Goal: Information Seeking & Learning: Find specific fact

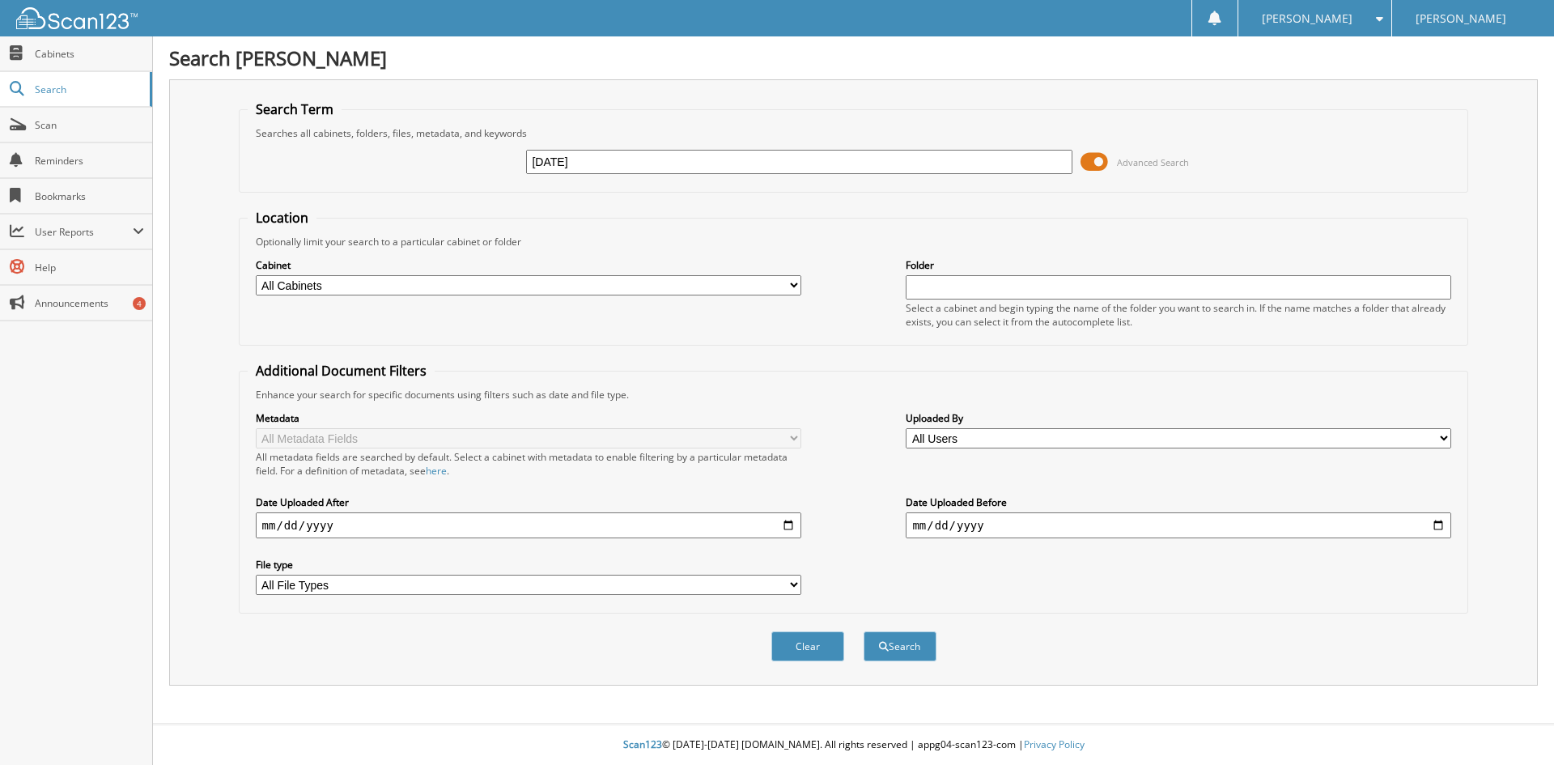
type input "[DATE]"
click at [863, 631] on button "Search" at bounding box center [899, 646] width 73 height 30
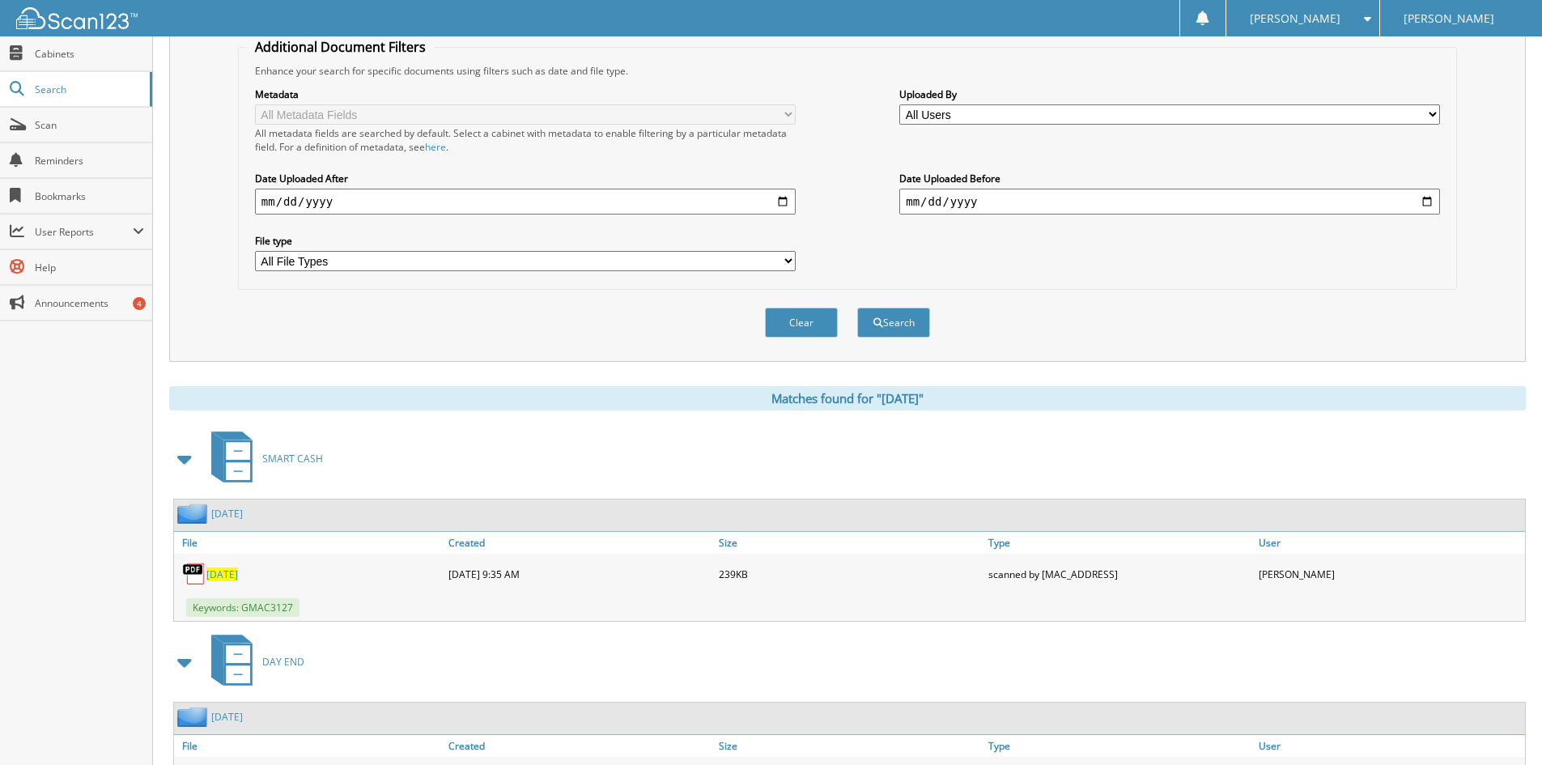
scroll to position [406, 0]
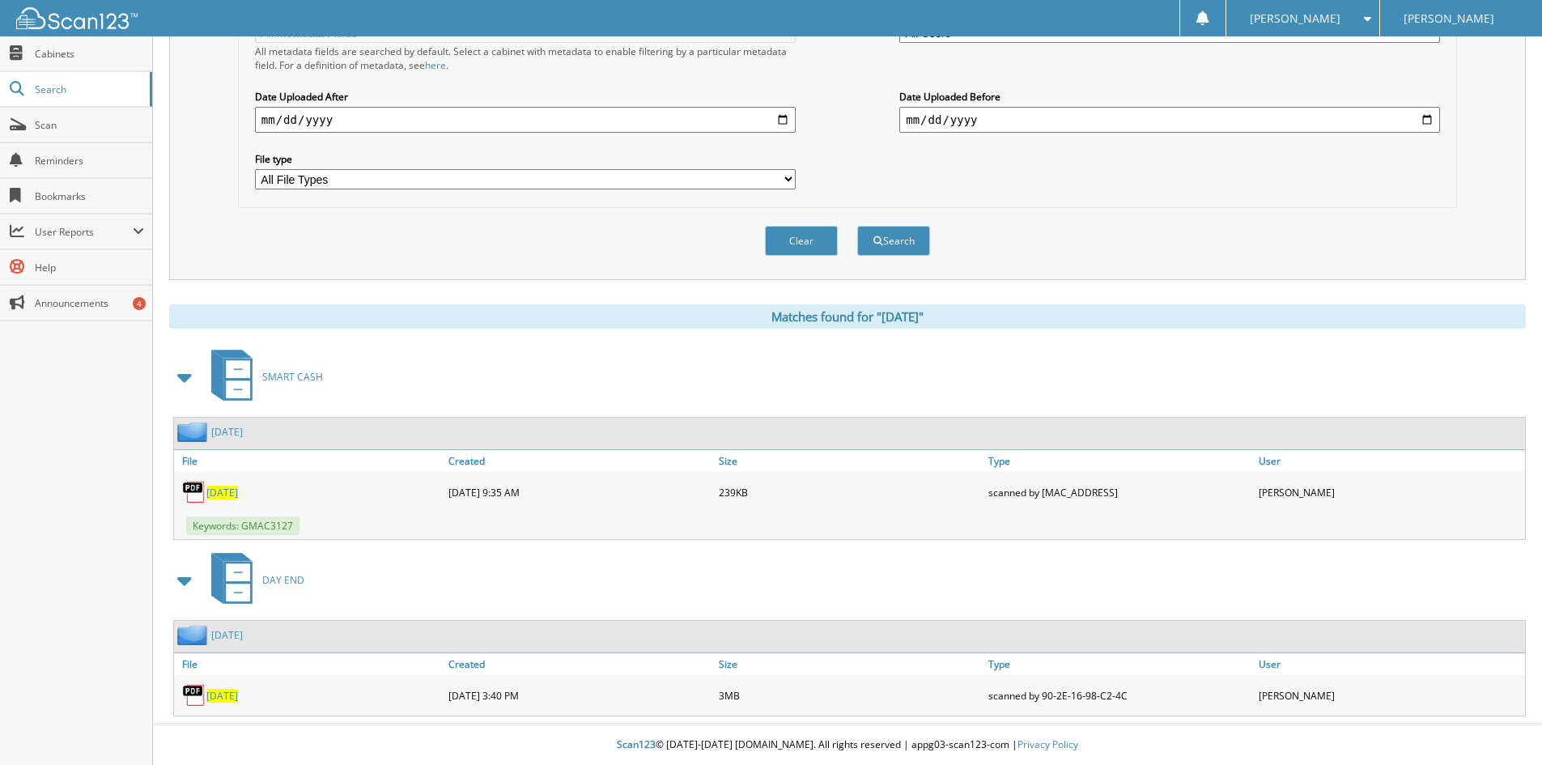
click at [238, 701] on span "[DATE]" at bounding box center [222, 696] width 32 height 14
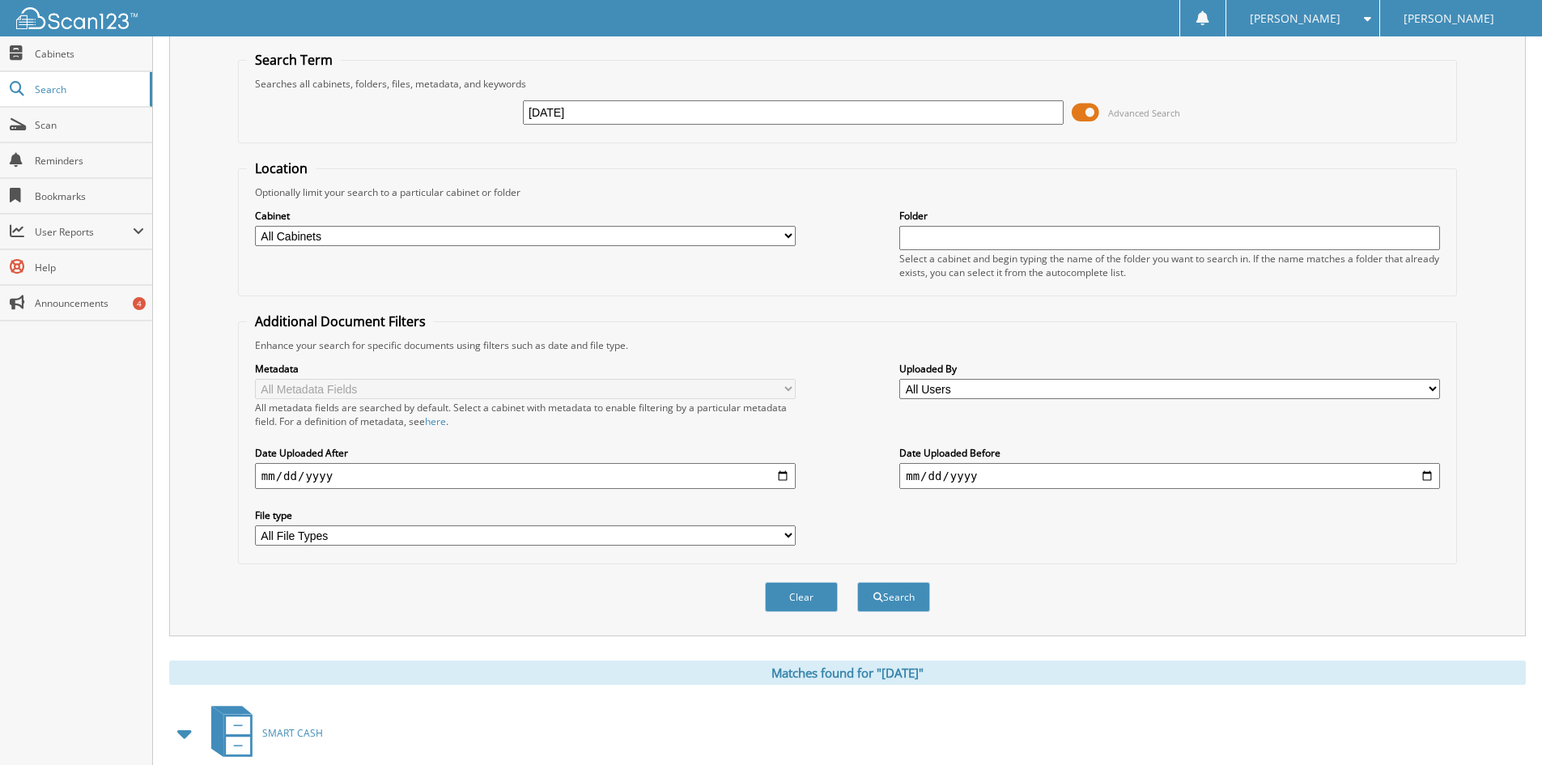
scroll to position [2, 0]
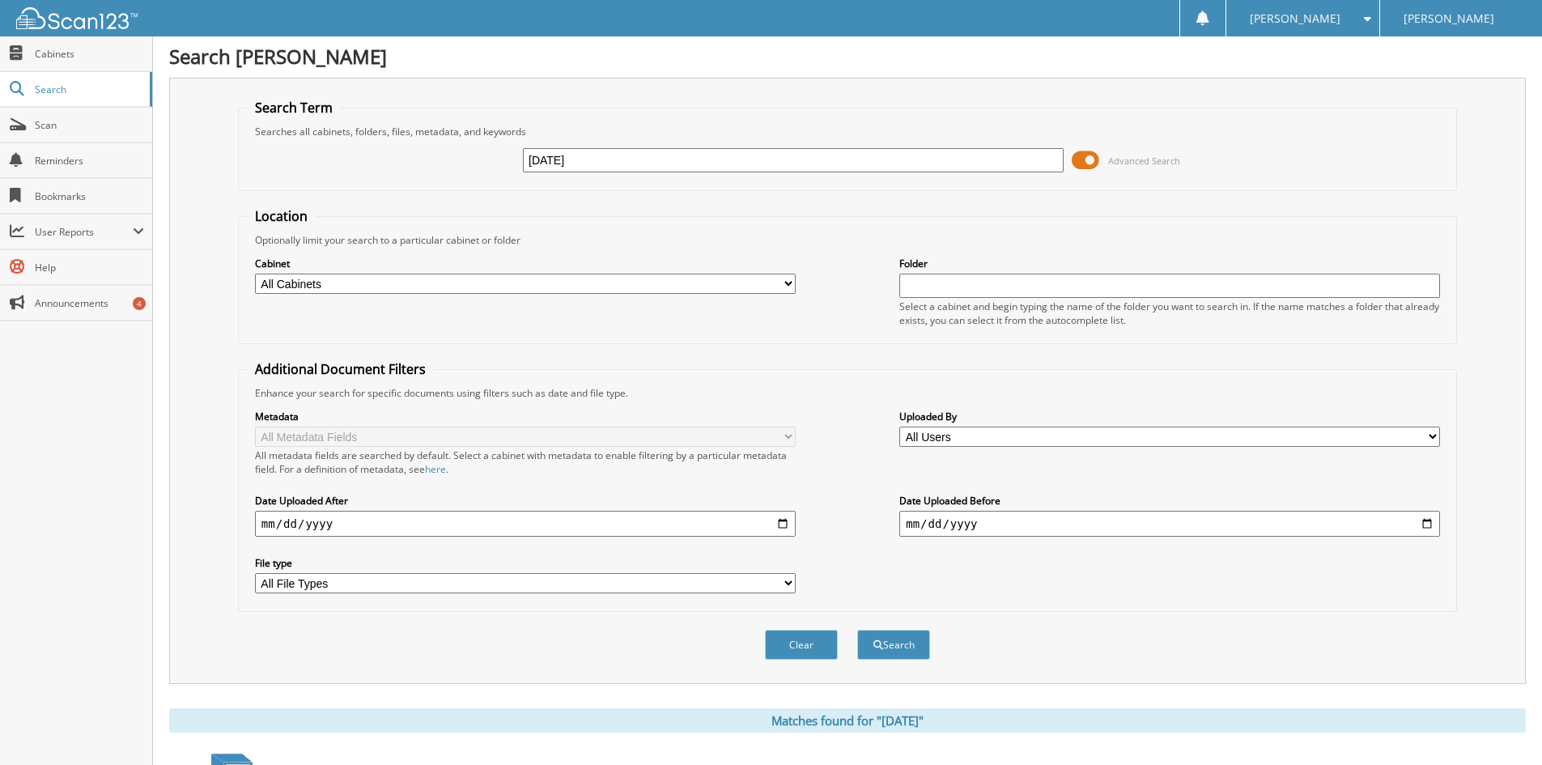
drag, startPoint x: 621, startPoint y: 165, endPoint x: 391, endPoint y: 149, distance: 230.4
click at [391, 149] on div "09/12/2025 Advanced Search" at bounding box center [847, 160] width 1201 height 44
drag, startPoint x: 551, startPoint y: 154, endPoint x: 336, endPoint y: 130, distance: 216.5
click at [337, 133] on fieldset "Search Term Searches all cabinets, folders, files, metadata, and keywords 09/12…" at bounding box center [847, 145] width 1219 height 92
type input "98654"
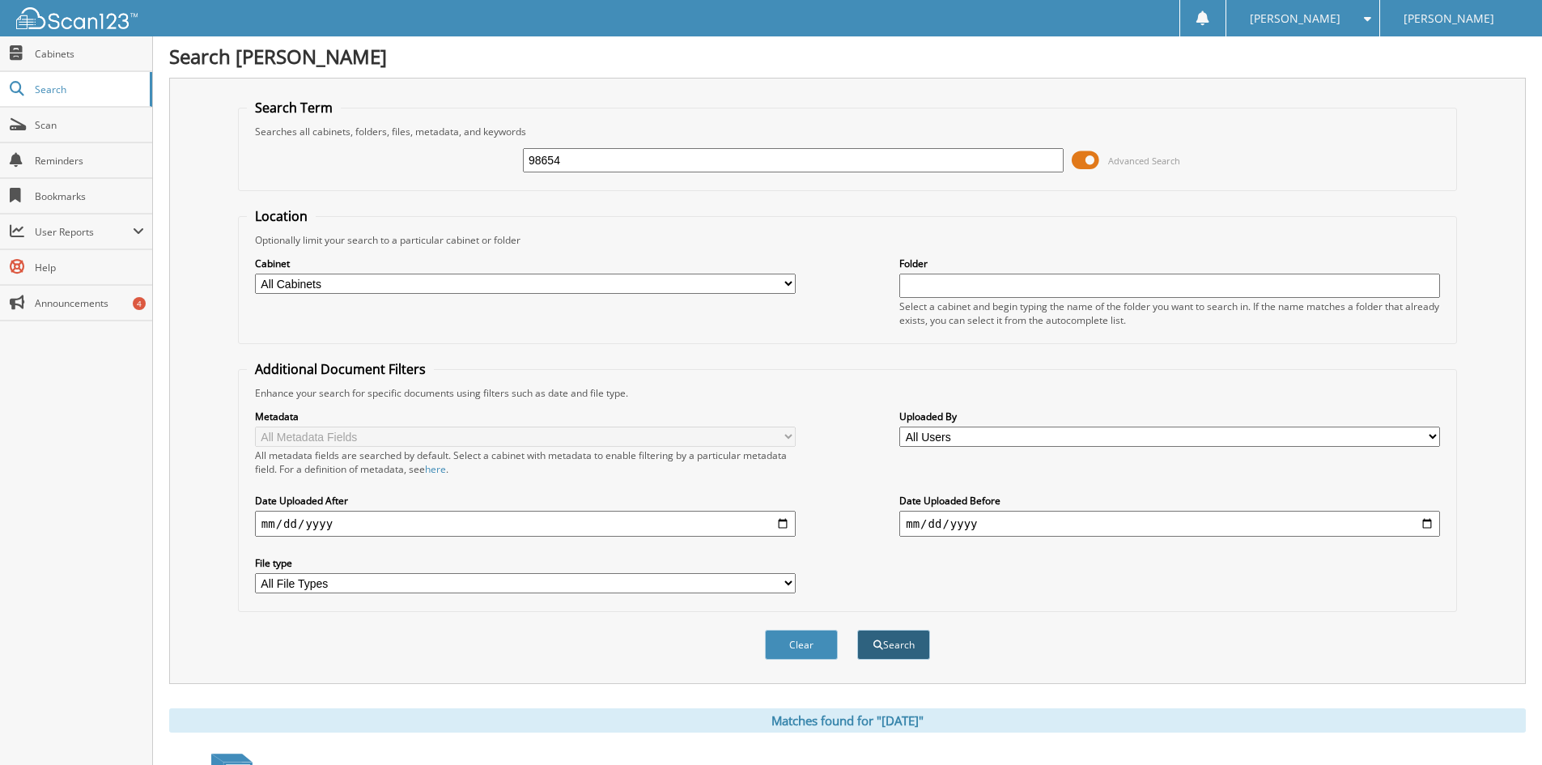
click at [874, 634] on button "Search" at bounding box center [893, 645] width 73 height 30
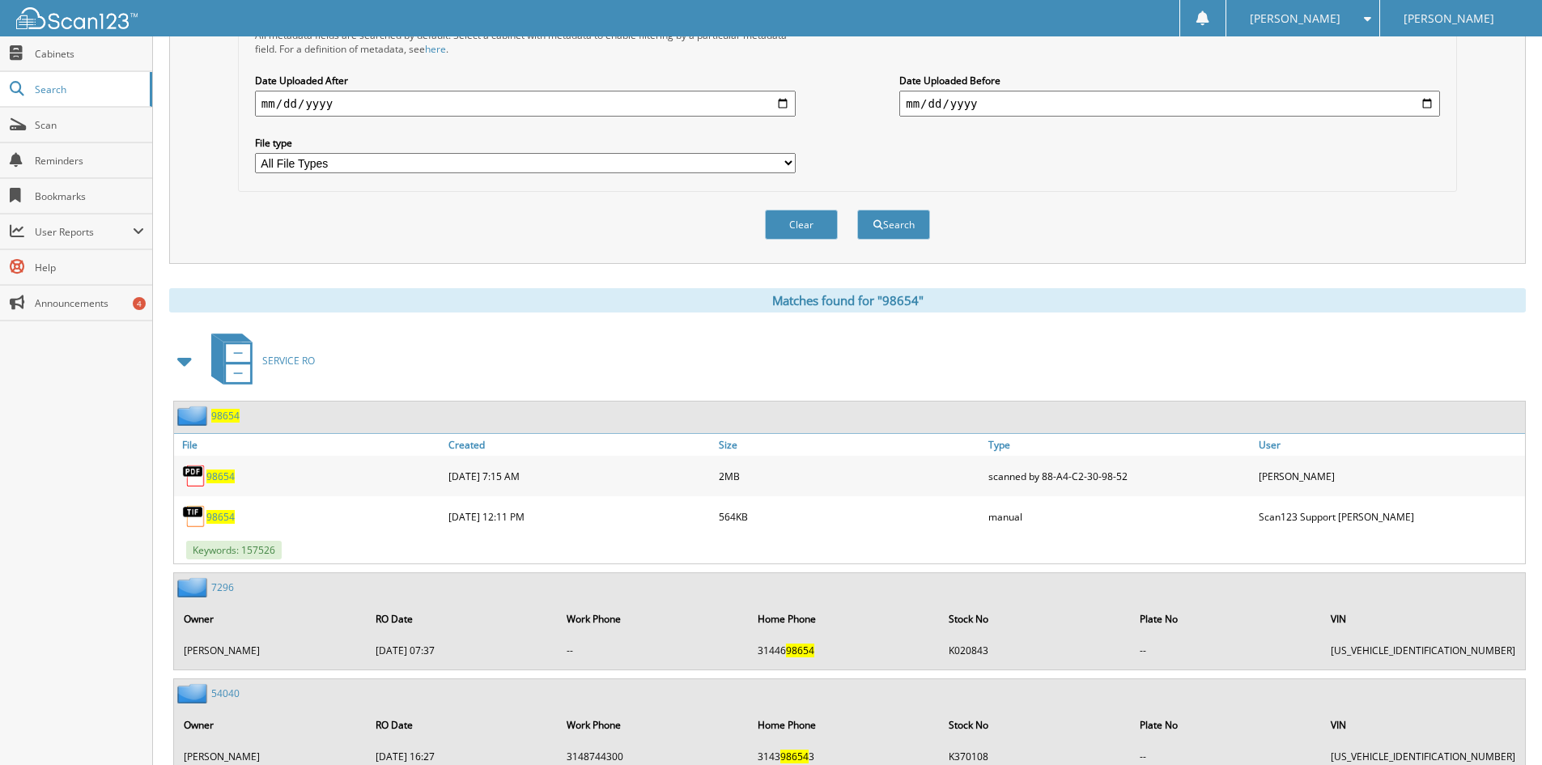
scroll to position [486, 0]
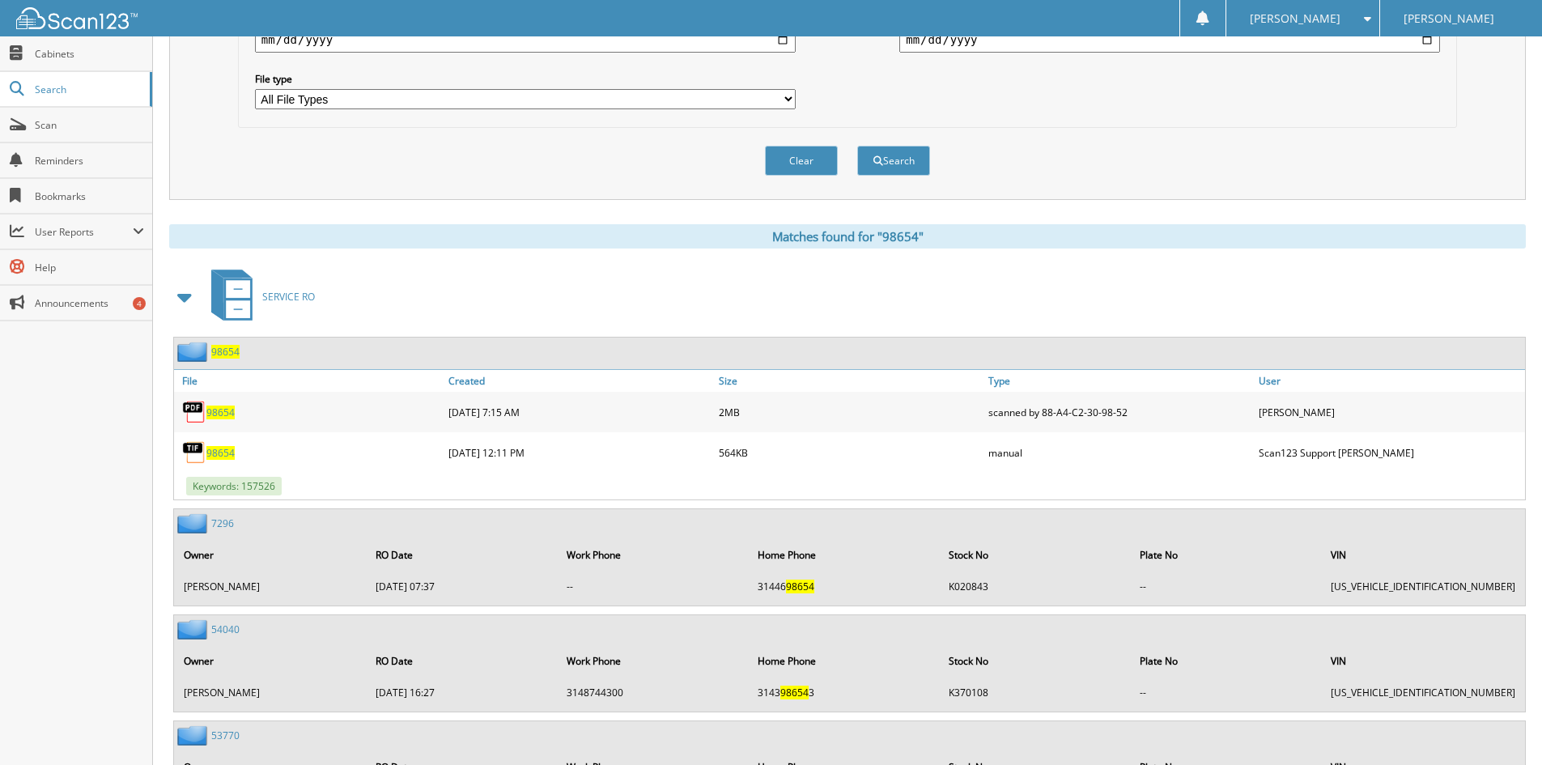
click at [216, 408] on span "98654" at bounding box center [220, 412] width 28 height 14
